Goal: Transaction & Acquisition: Obtain resource

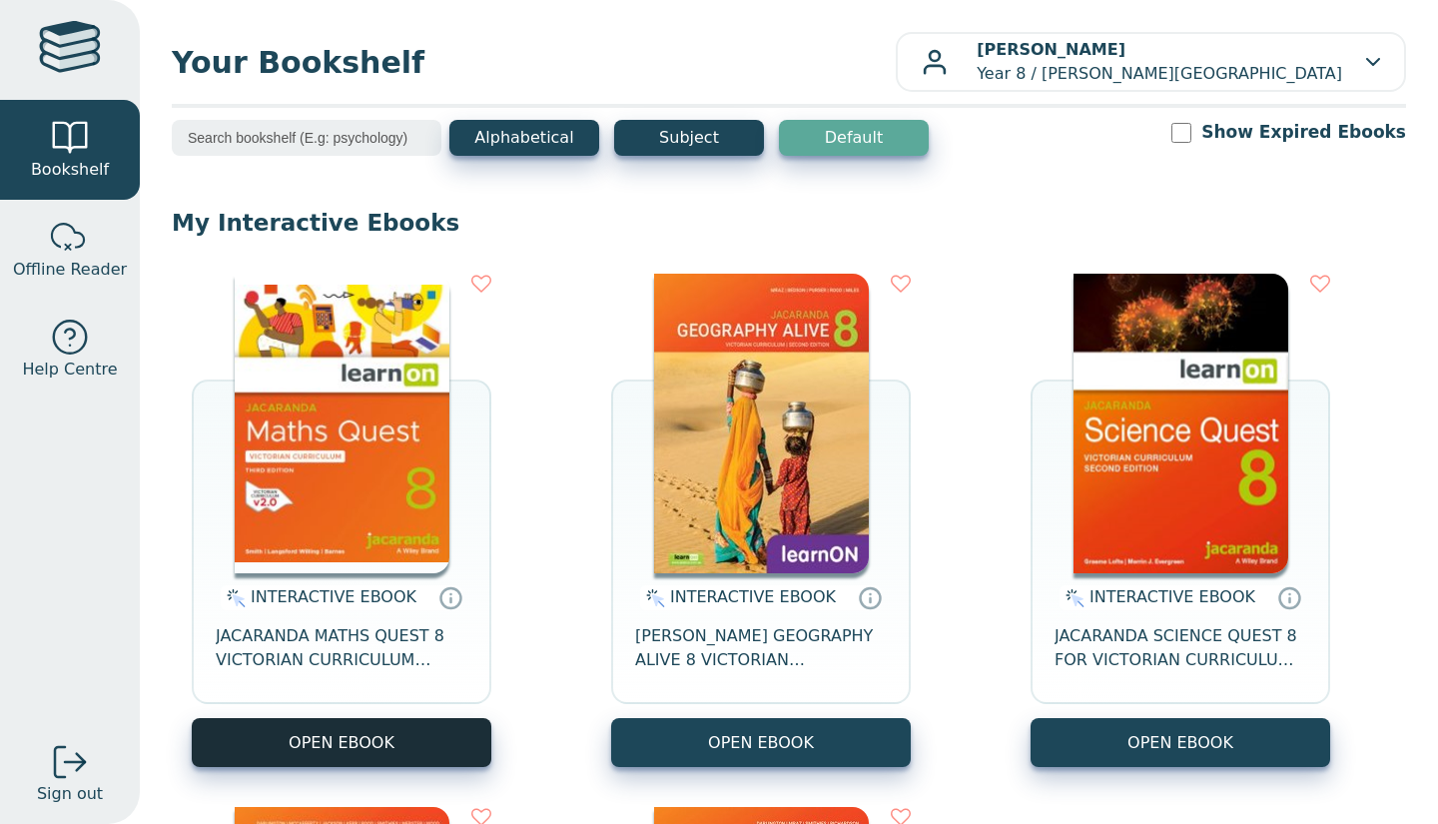
click at [449, 730] on button "OPEN EBOOK" at bounding box center [342, 742] width 300 height 49
click at [380, 748] on button "OPEN EBOOK" at bounding box center [342, 742] width 300 height 49
